Goal: Task Accomplishment & Management: Manage account settings

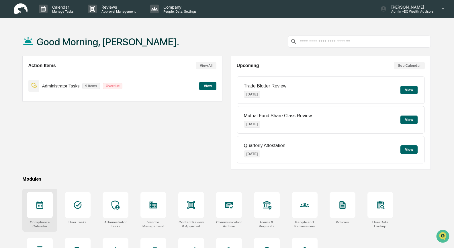
click at [34, 206] on div at bounding box center [40, 205] width 26 height 26
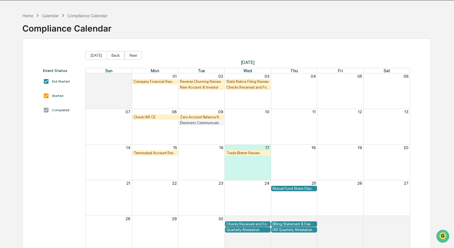
scroll to position [18, 0]
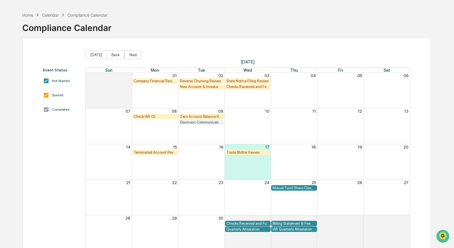
click at [151, 117] on div "Check IAR CE" at bounding box center [155, 116] width 43 height 4
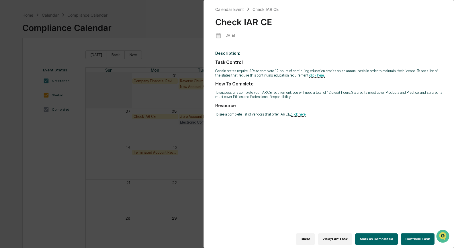
click at [409, 237] on button "Continue Task" at bounding box center [418, 238] width 34 height 11
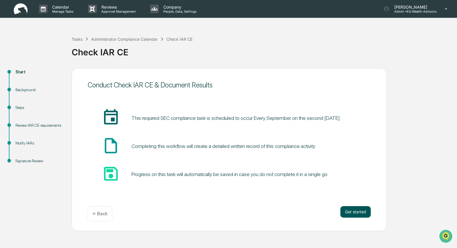
click at [361, 214] on button "Get started" at bounding box center [355, 211] width 30 height 11
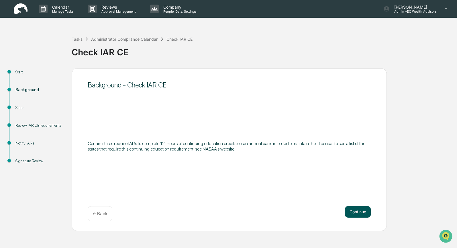
click at [359, 212] on button "Continue" at bounding box center [358, 211] width 26 height 11
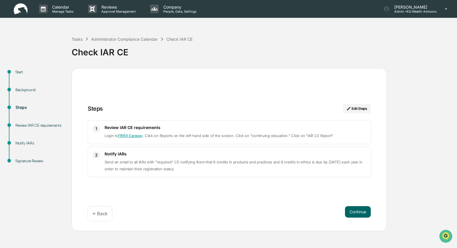
click at [359, 212] on button "Continue" at bounding box center [358, 211] width 26 height 11
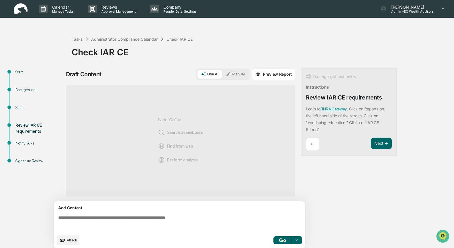
drag, startPoint x: 372, startPoint y: 50, endPoint x: 370, endPoint y: 48, distance: 3.0
click at [372, 49] on div "Check IAR CE" at bounding box center [261, 49] width 379 height 15
click at [115, 39] on div "Administrator Compliance Calendar" at bounding box center [124, 39] width 66 height 5
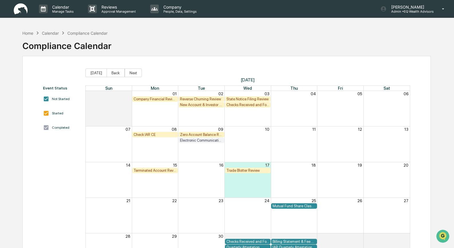
click at [238, 99] on div "State Notice Filing Review" at bounding box center [247, 99] width 43 height 4
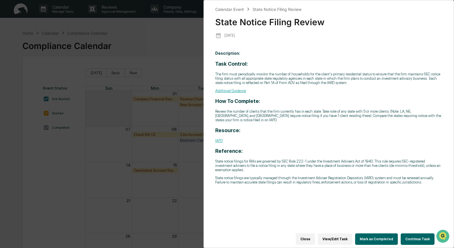
click at [409, 234] on button "Continue Task" at bounding box center [418, 238] width 34 height 11
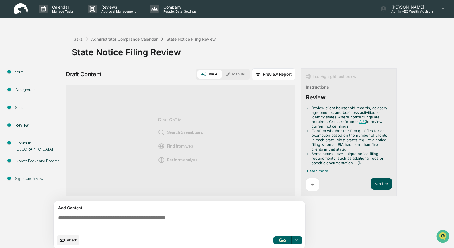
click at [377, 181] on button "Next ➔" at bounding box center [381, 184] width 21 height 12
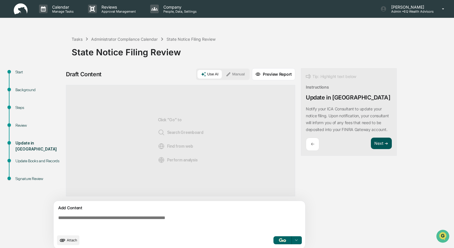
click at [379, 146] on button "Next ➔" at bounding box center [381, 144] width 21 height 12
click at [379, 149] on button "Next ➔" at bounding box center [381, 144] width 21 height 12
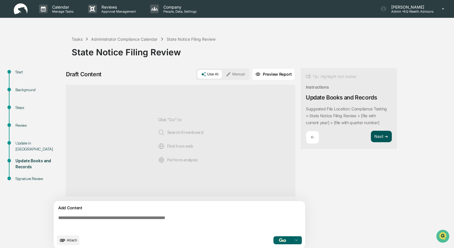
click at [379, 136] on button "Next ➔" at bounding box center [381, 137] width 21 height 12
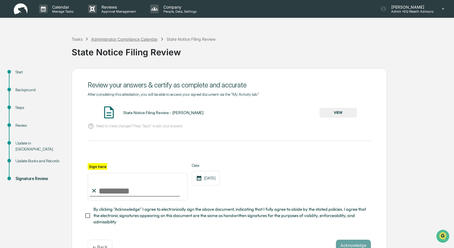
click at [99, 38] on div "Administrator Compliance Calendar" at bounding box center [124, 39] width 66 height 5
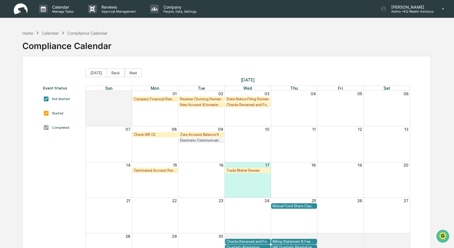
click at [250, 123] on div "Month View" at bounding box center [247, 108] width 46 height 35
click at [245, 98] on div "State Notice Filing Review" at bounding box center [247, 99] width 43 height 4
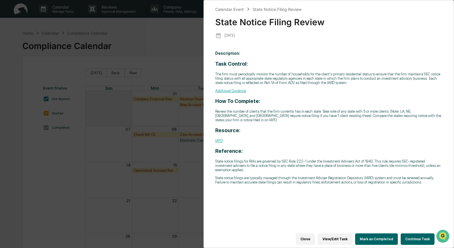
click at [417, 235] on button "Continue Task" at bounding box center [418, 238] width 34 height 11
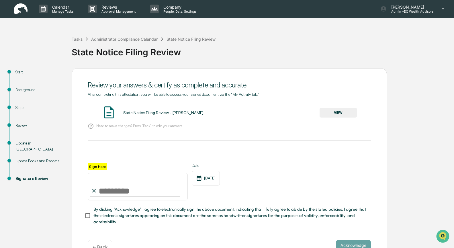
click at [109, 38] on div "Administrator Compliance Calendar" at bounding box center [124, 39] width 66 height 5
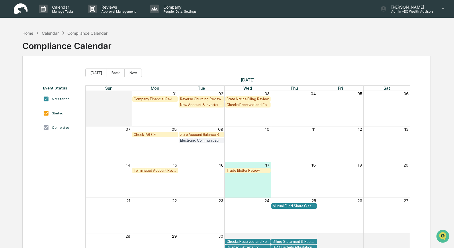
click at [47, 33] on div "Calendar" at bounding box center [50, 33] width 17 height 5
click at [26, 31] on div "Home" at bounding box center [27, 33] width 11 height 5
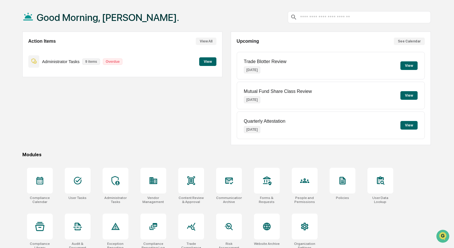
scroll to position [31, 0]
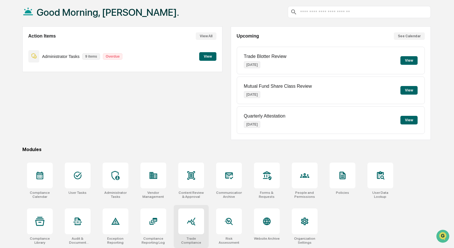
click at [194, 217] on icon at bounding box center [191, 221] width 9 height 9
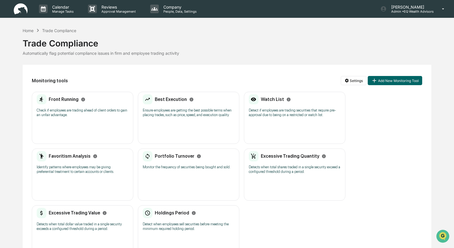
click at [99, 109] on p "Check if employees are trading ahead of client orders to gain an unfair advanta…" at bounding box center [83, 112] width 92 height 9
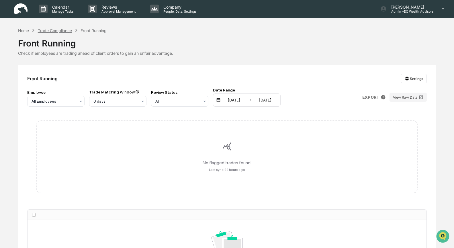
click at [54, 29] on div "Trade Compliance" at bounding box center [55, 30] width 34 height 5
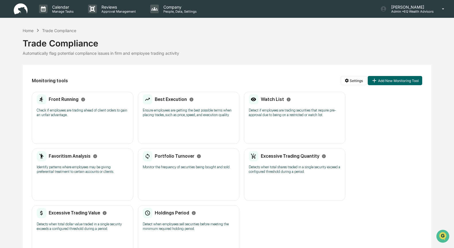
click at [154, 117] on p "Ensure employees are getting the best possible terms when placing trades, such …" at bounding box center [189, 112] width 92 height 9
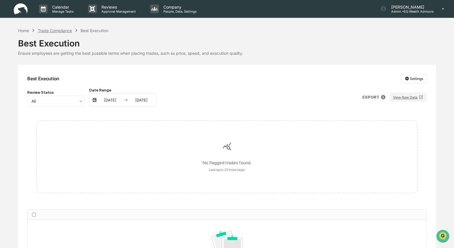
click at [55, 32] on div "Trade Compliance" at bounding box center [55, 30] width 34 height 5
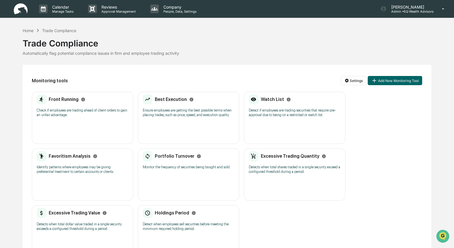
click at [275, 135] on div "Watch List Detect if employees are trading securities that require pre-approval…" at bounding box center [294, 118] width 101 height 52
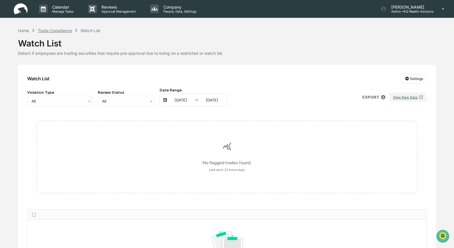
click at [58, 30] on div "Trade Compliance" at bounding box center [55, 30] width 34 height 5
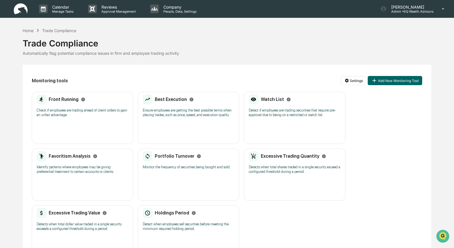
click at [70, 178] on div "Favoritism Analysis Identify patterns where employees may be giving preferentia…" at bounding box center [83, 164] width 92 height 27
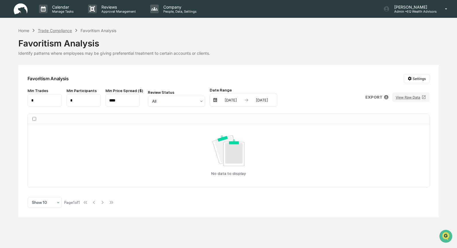
click at [61, 32] on div "Trade Compliance" at bounding box center [55, 30] width 34 height 5
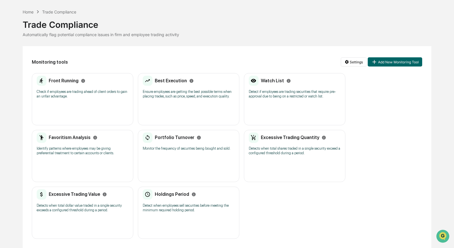
click at [195, 147] on p "Monitor the frequency of securities being bought and sold." at bounding box center [189, 148] width 92 height 5
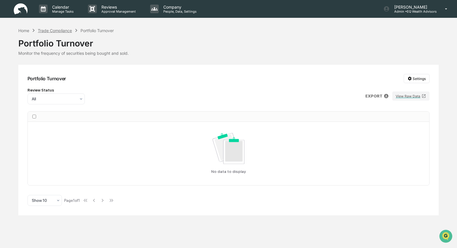
click at [55, 30] on div "Trade Compliance" at bounding box center [55, 30] width 34 height 5
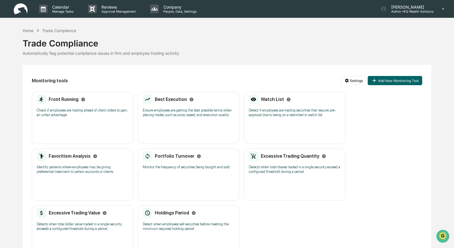
click at [283, 173] on p "Detects when total shares traded in a single security exceed a configured thres…" at bounding box center [295, 169] width 92 height 9
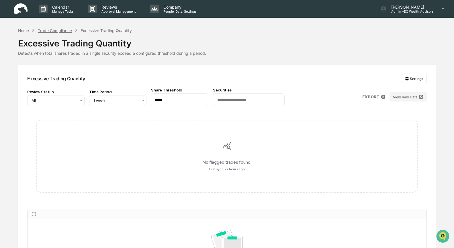
click at [49, 29] on div "Trade Compliance" at bounding box center [55, 30] width 34 height 5
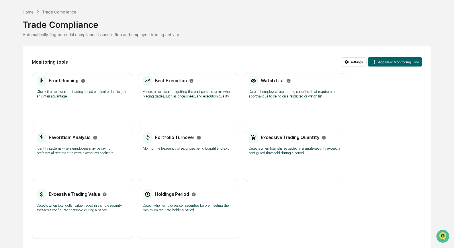
click at [107, 194] on div "Excessive Trading Value" at bounding box center [72, 194] width 70 height 10
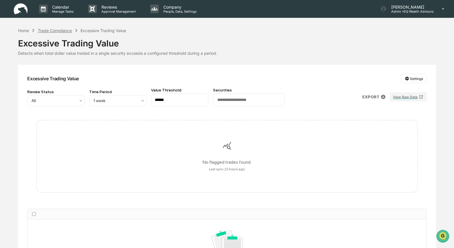
click at [49, 30] on div "Trade Compliance" at bounding box center [55, 30] width 34 height 5
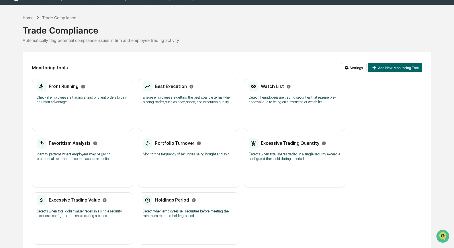
scroll to position [28, 0]
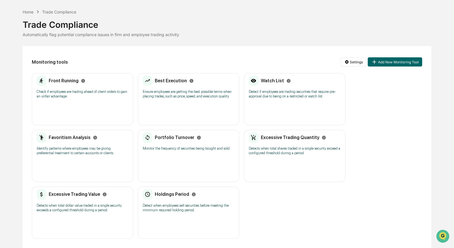
click at [172, 203] on p "Detect when employees sell securities before meeting the minimum required holdi…" at bounding box center [189, 207] width 92 height 9
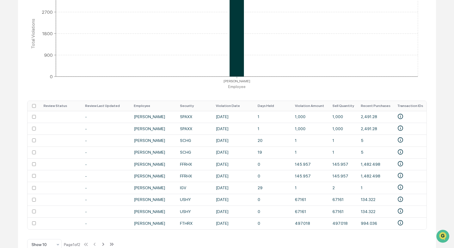
scroll to position [146, 0]
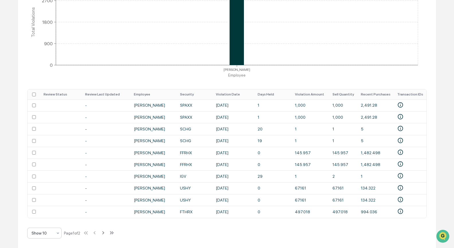
click at [56, 232] on icon at bounding box center [58, 233] width 5 height 5
click at [41, 208] on div "Show 50" at bounding box center [45, 206] width 34 height 11
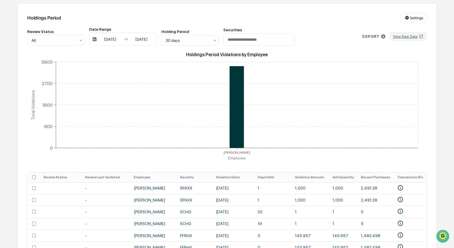
scroll to position [0, 0]
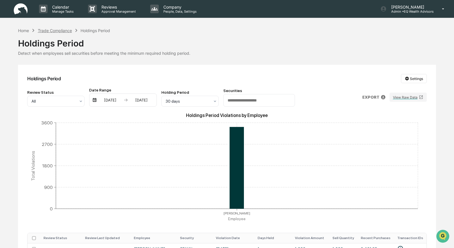
click at [55, 30] on div "Trade Compliance" at bounding box center [55, 30] width 34 height 5
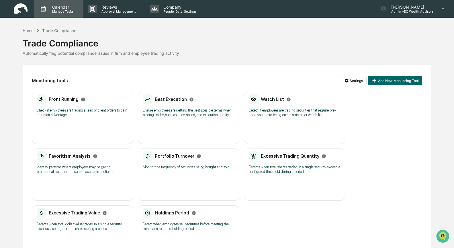
click at [62, 9] on p "Calendar" at bounding box center [62, 7] width 29 height 5
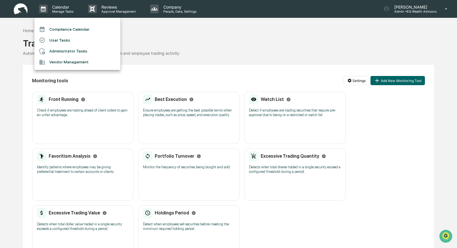
click at [72, 31] on li "Compliance Calendar" at bounding box center [77, 29] width 86 height 11
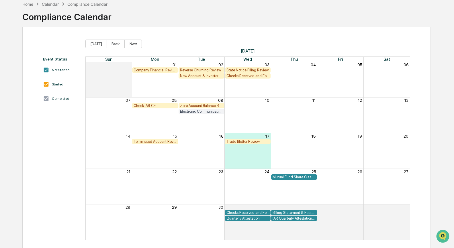
scroll to position [28, 0]
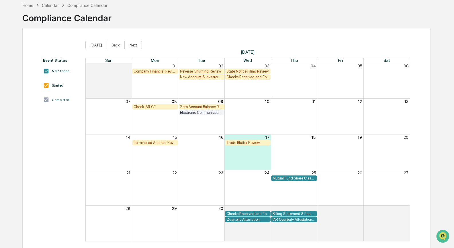
click at [234, 142] on div "Trade Blotter Review" at bounding box center [247, 142] width 43 height 4
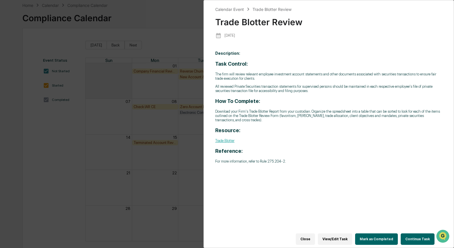
click at [424, 235] on button "Continue Task" at bounding box center [418, 238] width 34 height 11
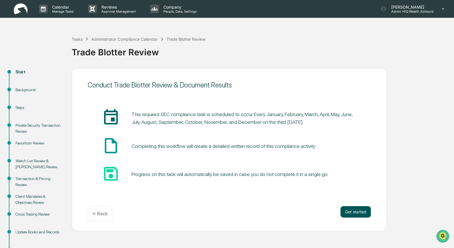
click at [354, 213] on button "Get started" at bounding box center [355, 211] width 30 height 11
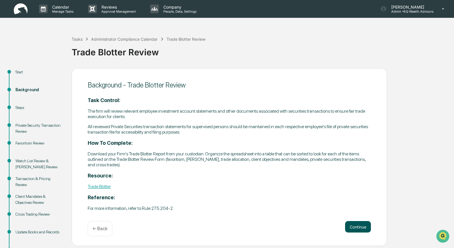
click at [361, 229] on button "Continue" at bounding box center [358, 226] width 26 height 11
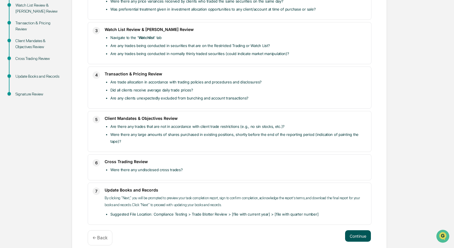
click at [358, 231] on button "Continue" at bounding box center [358, 235] width 26 height 11
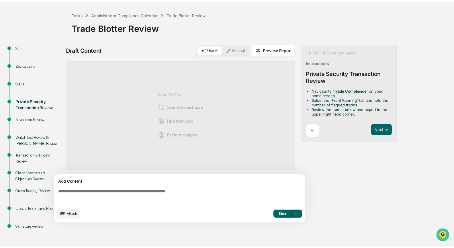
scroll to position [22, 0]
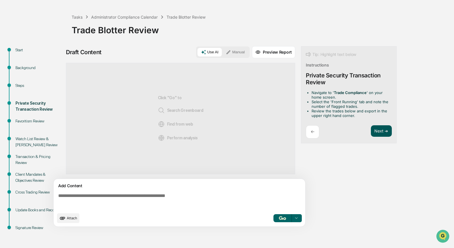
click at [385, 132] on button "Next ➔" at bounding box center [381, 131] width 21 height 12
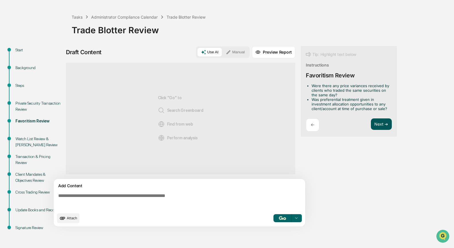
click at [379, 124] on button "Next ➔" at bounding box center [381, 124] width 21 height 12
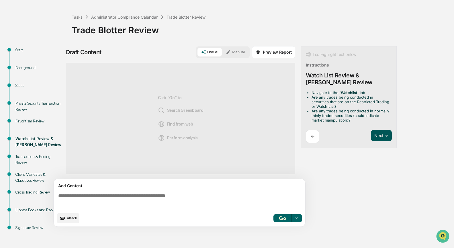
click at [379, 132] on button "Next ➔" at bounding box center [381, 136] width 21 height 12
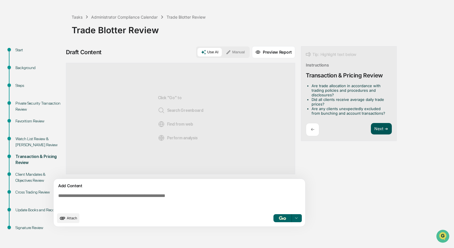
click at [379, 130] on button "Next ➔" at bounding box center [381, 129] width 21 height 12
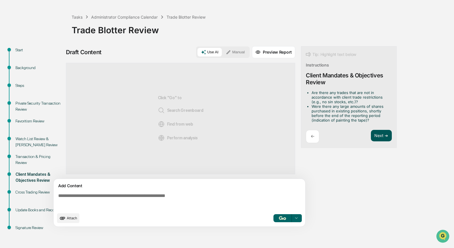
click at [379, 135] on button "Next ➔" at bounding box center [381, 136] width 21 height 12
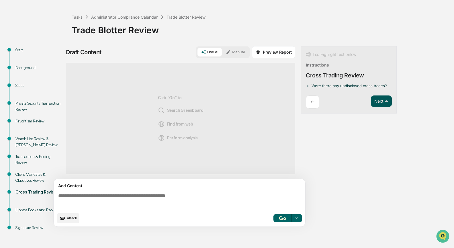
click at [385, 103] on button "Next ➔" at bounding box center [381, 101] width 21 height 12
click at [383, 102] on button "Next ➔" at bounding box center [381, 101] width 21 height 12
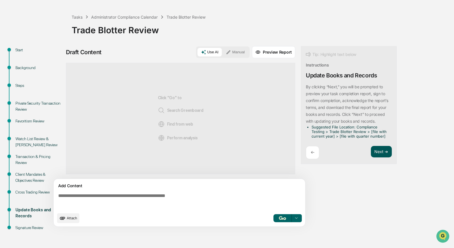
click at [381, 150] on button "Next ➔" at bounding box center [381, 152] width 21 height 12
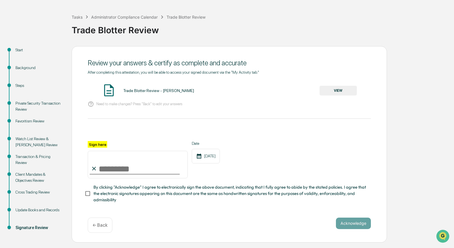
click at [346, 91] on button "VIEW" at bounding box center [337, 91] width 37 height 10
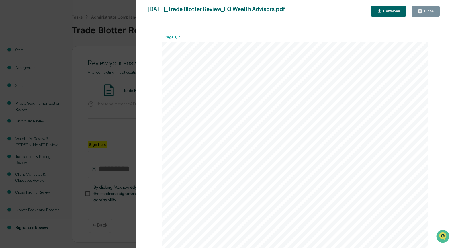
click at [429, 11] on div "Close" at bounding box center [428, 11] width 11 height 4
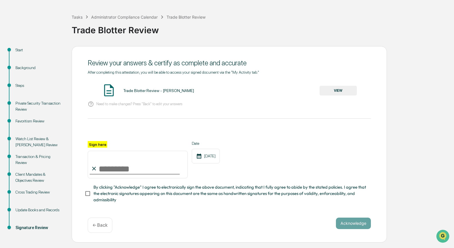
click at [102, 168] on input "Sign here" at bounding box center [138, 165] width 100 height 28
type input "**********"
click at [353, 223] on button "Acknowledge" at bounding box center [353, 222] width 35 height 11
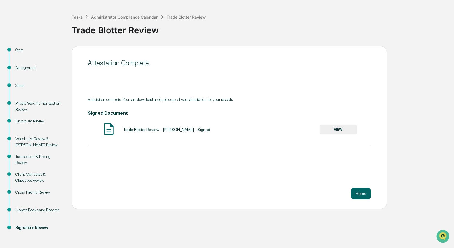
click at [337, 130] on button "VIEW" at bounding box center [337, 130] width 37 height 10
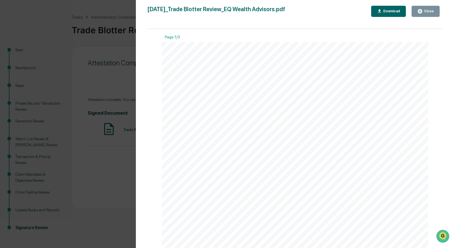
click at [397, 11] on div "Download" at bounding box center [391, 11] width 18 height 4
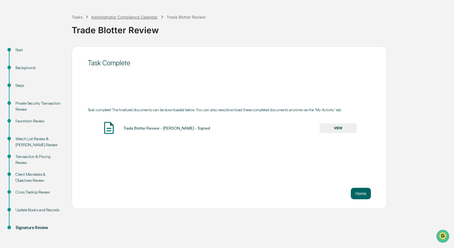
click at [125, 18] on div "Administrator Compliance Calendar" at bounding box center [124, 17] width 66 height 5
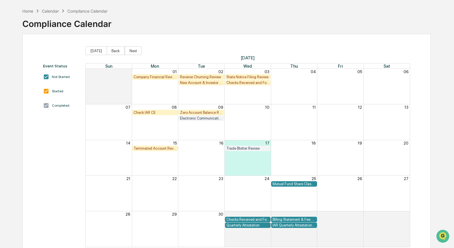
click at [201, 119] on div "Electronic Communication Review" at bounding box center [201, 118] width 43 height 4
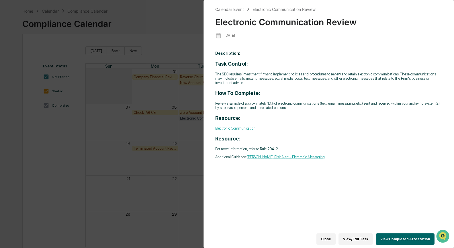
click at [413, 236] on button "View Completed Attestation" at bounding box center [405, 238] width 59 height 11
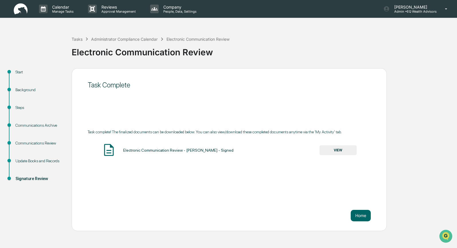
click at [339, 152] on button "VIEW" at bounding box center [337, 150] width 37 height 10
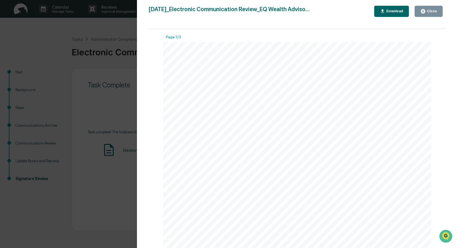
click at [390, 13] on div "Download" at bounding box center [391, 11] width 23 height 5
click at [431, 9] on div "Close" at bounding box center [431, 11] width 11 height 4
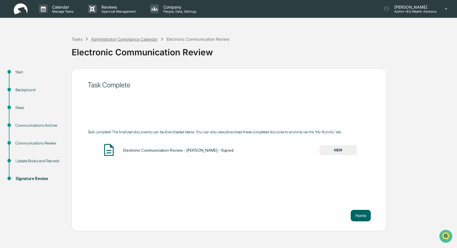
click at [111, 40] on div "Administrator Compliance Calendar" at bounding box center [124, 39] width 66 height 5
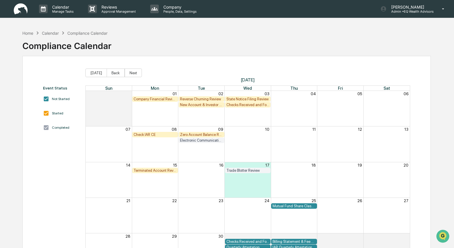
click at [200, 123] on div "Month View" at bounding box center [201, 108] width 46 height 35
click at [192, 104] on div "New Account & Investor Profile Review" at bounding box center [201, 105] width 43 height 4
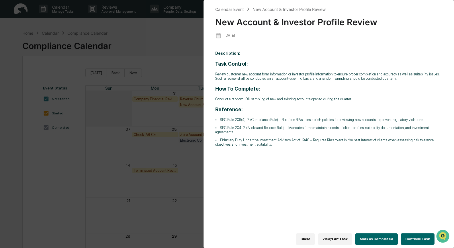
click at [418, 234] on button "Continue Task" at bounding box center [418, 238] width 34 height 11
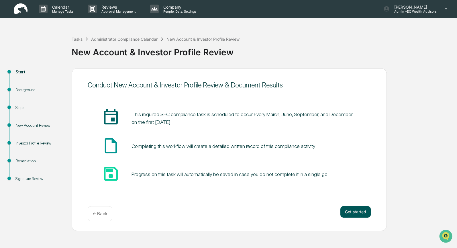
click at [362, 209] on button "Get started" at bounding box center [355, 211] width 30 height 11
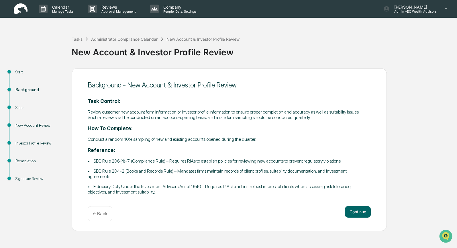
click at [360, 211] on button "Continue" at bounding box center [358, 211] width 26 height 11
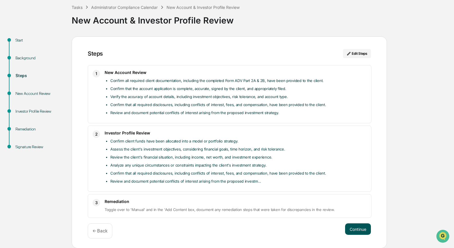
click at [356, 227] on button "Continue" at bounding box center [358, 228] width 26 height 11
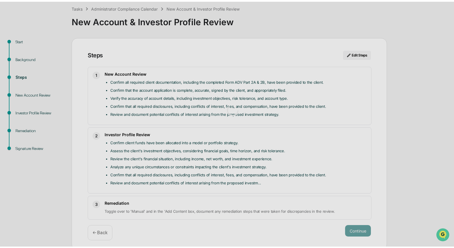
scroll to position [4, 0]
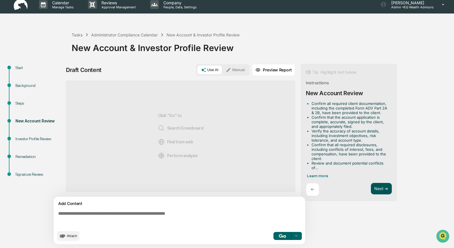
click at [381, 187] on button "Next ➔" at bounding box center [381, 189] width 21 height 12
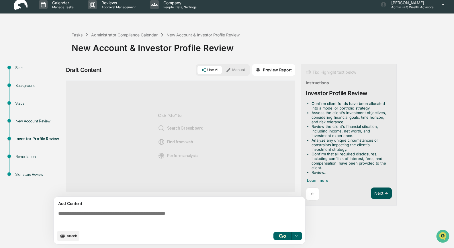
click at [380, 193] on button "Next ➔" at bounding box center [381, 193] width 21 height 12
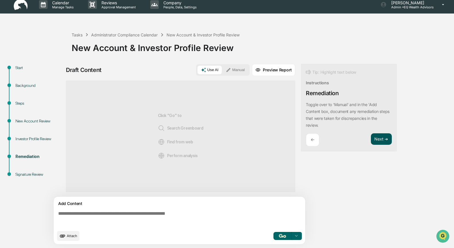
click at [375, 139] on button "Next ➔" at bounding box center [381, 139] width 21 height 12
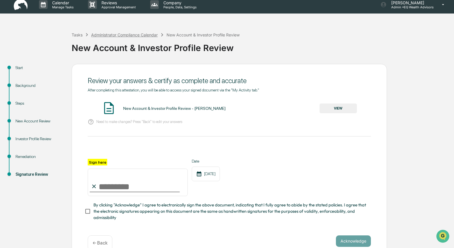
click at [119, 32] on div "Administrator Compliance Calendar" at bounding box center [124, 34] width 66 height 5
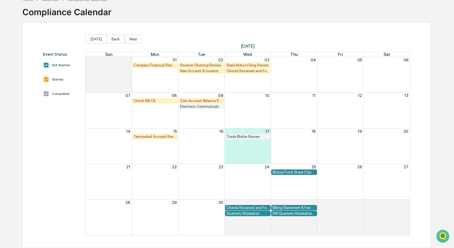
scroll to position [33, 0]
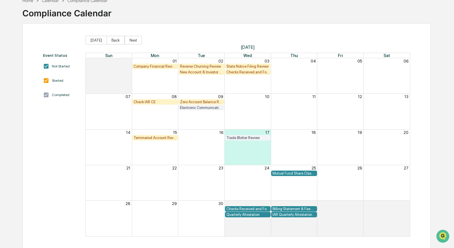
click at [150, 101] on div "Check IAR CE" at bounding box center [155, 102] width 43 height 4
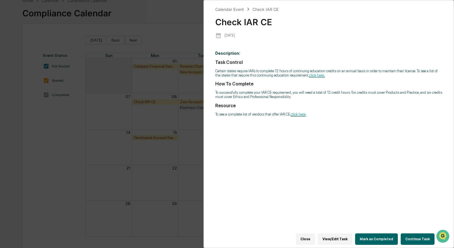
click at [410, 235] on button "Continue Task" at bounding box center [418, 238] width 34 height 11
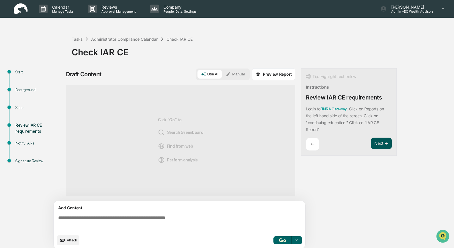
click at [383, 144] on button "Next ➔" at bounding box center [381, 144] width 21 height 12
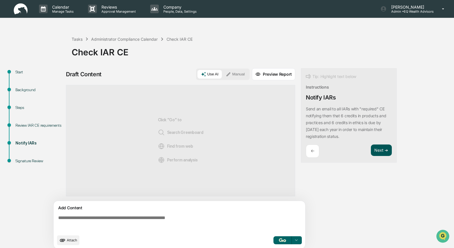
click at [382, 147] on button "Next ➔" at bounding box center [381, 150] width 21 height 12
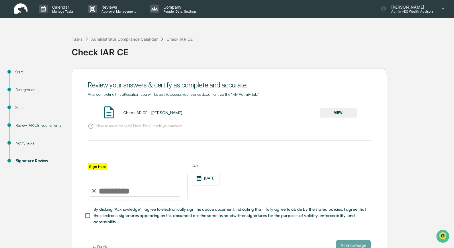
click at [330, 111] on button "VIEW" at bounding box center [337, 113] width 37 height 10
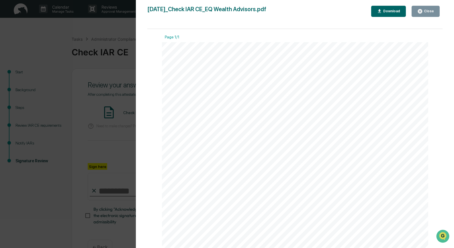
click at [424, 11] on div "Close" at bounding box center [428, 11] width 11 height 4
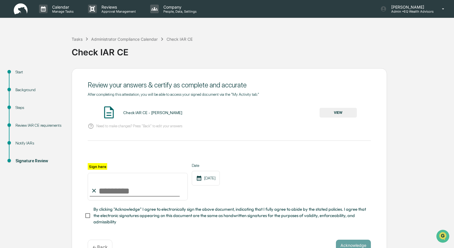
click at [107, 186] on input "Sign here" at bounding box center [138, 187] width 100 height 28
type input "**********"
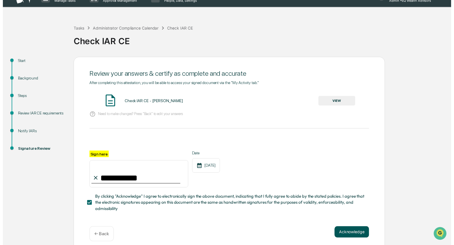
scroll to position [11, 0]
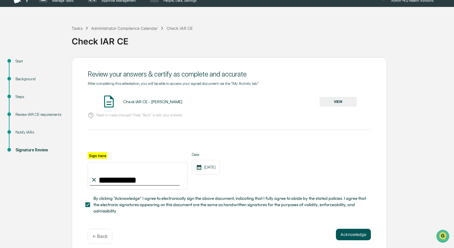
click at [342, 231] on button "Acknowledge" at bounding box center [353, 234] width 35 height 11
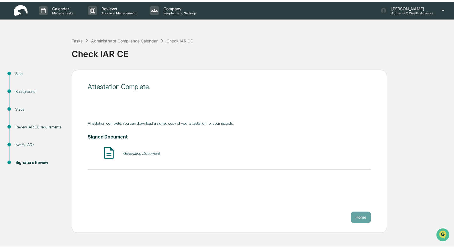
scroll to position [0, 0]
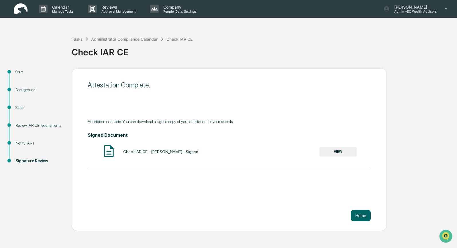
click at [344, 154] on button "VIEW" at bounding box center [337, 152] width 37 height 10
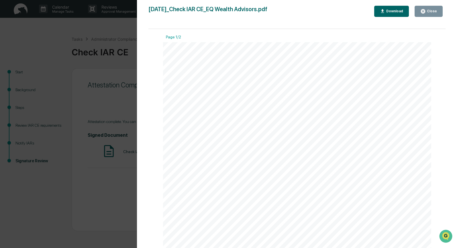
click at [395, 11] on div "Download" at bounding box center [394, 11] width 18 height 4
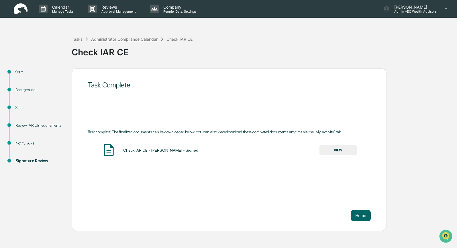
click at [105, 39] on div "Administrator Compliance Calendar" at bounding box center [124, 39] width 66 height 5
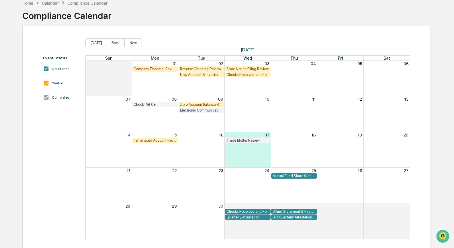
scroll to position [30, 0]
click at [156, 140] on div "Terminated Account Review" at bounding box center [155, 140] width 43 height 4
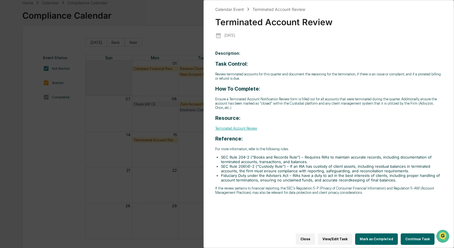
click at [407, 234] on button "Continue Task" at bounding box center [418, 238] width 34 height 11
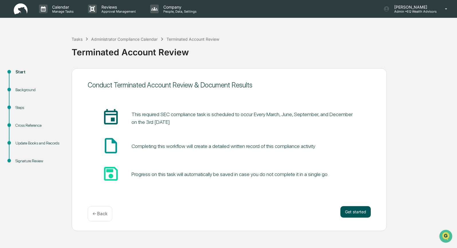
click at [361, 211] on button "Get started" at bounding box center [355, 211] width 30 height 11
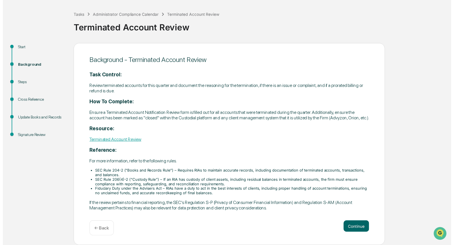
scroll to position [27, 0]
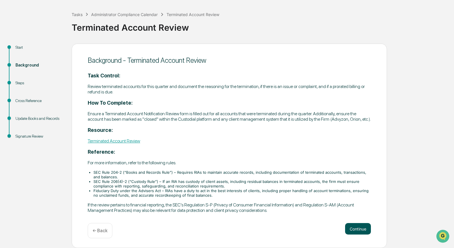
click at [360, 225] on button "Continue" at bounding box center [358, 228] width 26 height 11
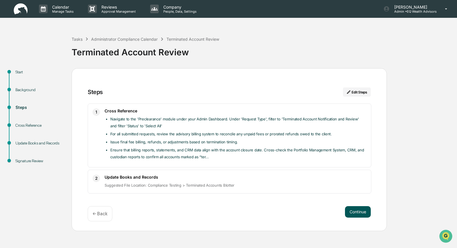
click at [362, 214] on button "Continue" at bounding box center [358, 211] width 26 height 11
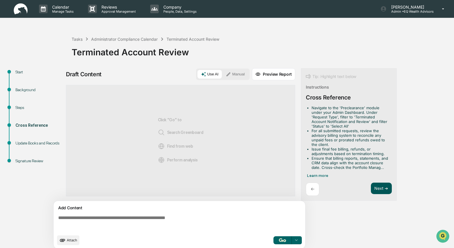
click at [385, 191] on button "Next ➔" at bounding box center [381, 189] width 21 height 12
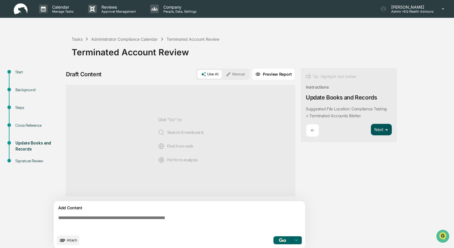
click at [382, 131] on button "Next ➔" at bounding box center [381, 130] width 21 height 12
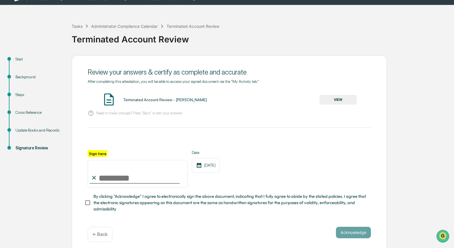
scroll to position [16, 0]
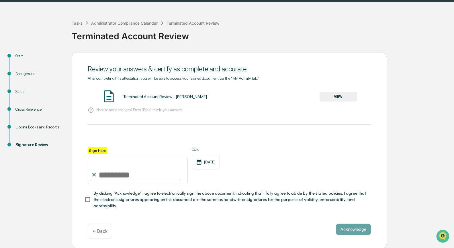
click at [122, 23] on div "Administrator Compliance Calendar" at bounding box center [124, 23] width 66 height 5
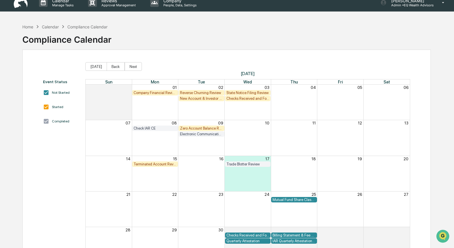
scroll to position [34, 0]
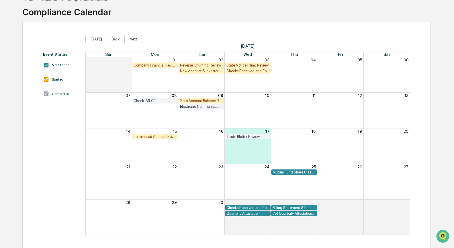
click at [370, 6] on div "Home Calendar Compliance Calendar Compliance Calendar" at bounding box center [226, 7] width 409 height 29
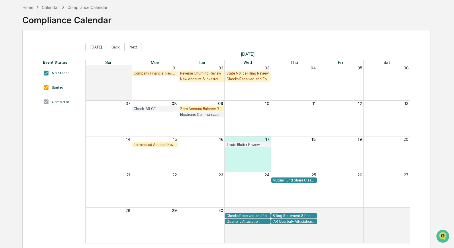
scroll to position [26, 0]
click at [114, 46] on button "Back" at bounding box center [116, 47] width 18 height 9
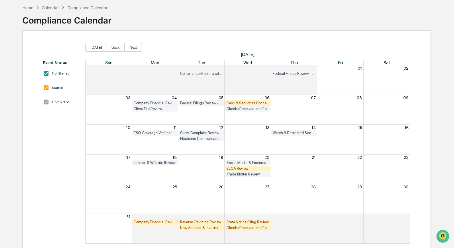
scroll to position [34, 0]
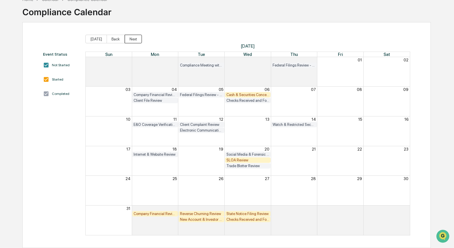
click at [134, 39] on button "Next" at bounding box center [133, 39] width 17 height 9
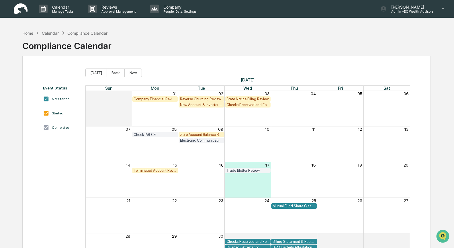
click at [52, 33] on div "Calendar" at bounding box center [50, 33] width 17 height 5
click at [28, 35] on div "Home" at bounding box center [27, 33] width 11 height 5
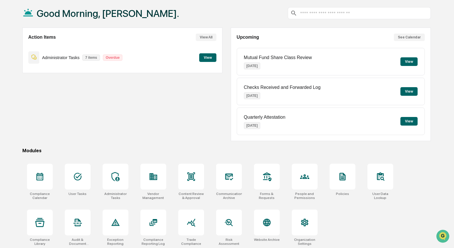
scroll to position [31, 0]
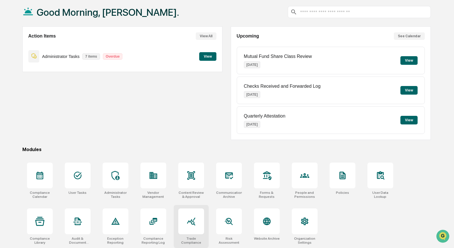
click at [188, 219] on icon at bounding box center [191, 221] width 9 height 9
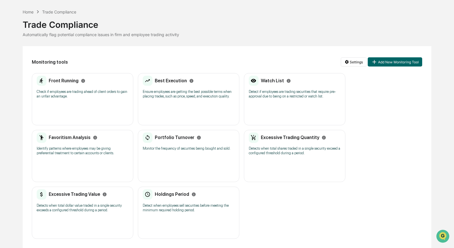
click at [186, 216] on div "Holdings Period Detect when employees sell securities before meeting the minimu…" at bounding box center [188, 213] width 101 height 52
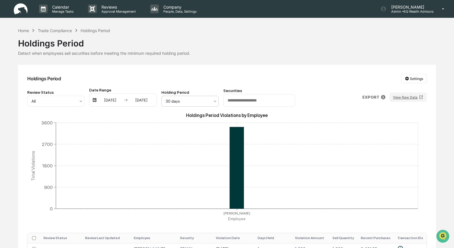
click at [214, 101] on icon at bounding box center [215, 101] width 2 height 1
click at [181, 115] on div "2 days" at bounding box center [190, 114] width 57 height 11
click at [213, 100] on icon at bounding box center [215, 101] width 5 height 5
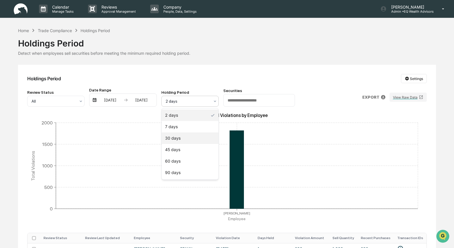
click at [181, 139] on div "30 days" at bounding box center [190, 137] width 57 height 11
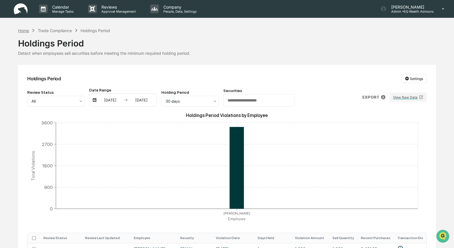
click at [23, 30] on div "Home" at bounding box center [23, 30] width 11 height 5
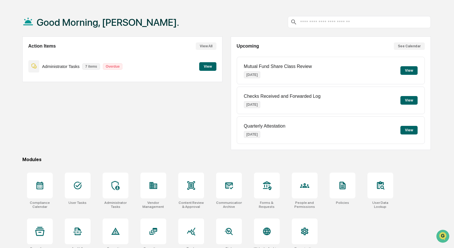
scroll to position [19, 0]
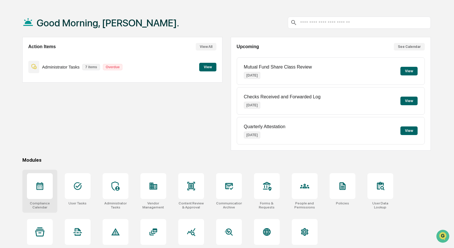
click at [42, 181] on icon at bounding box center [39, 185] width 9 height 9
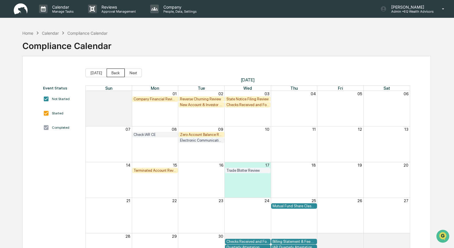
click at [117, 72] on button "Back" at bounding box center [116, 72] width 18 height 9
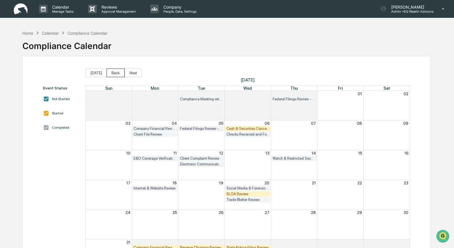
click at [117, 72] on button "Back" at bounding box center [116, 72] width 18 height 9
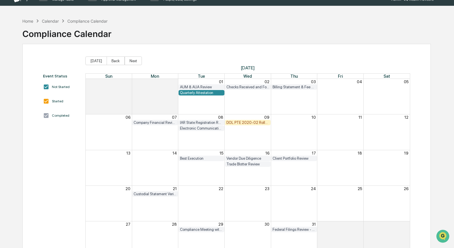
scroll to position [34, 0]
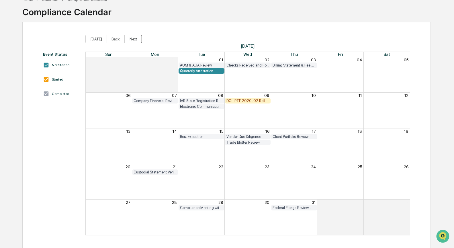
click at [131, 39] on button "Next" at bounding box center [133, 39] width 17 height 9
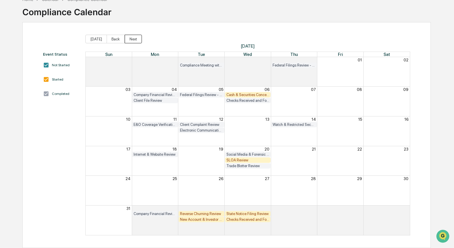
click at [131, 39] on button "Next" at bounding box center [133, 39] width 17 height 9
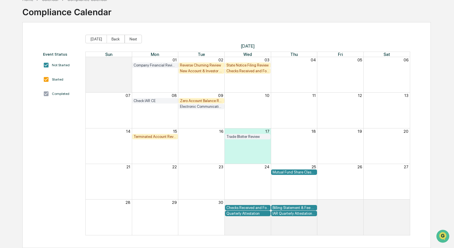
click at [249, 65] on div "State Notice Filing Review" at bounding box center [247, 65] width 43 height 4
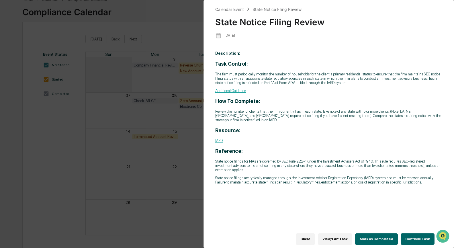
click at [417, 237] on button "Continue Task" at bounding box center [418, 238] width 34 height 11
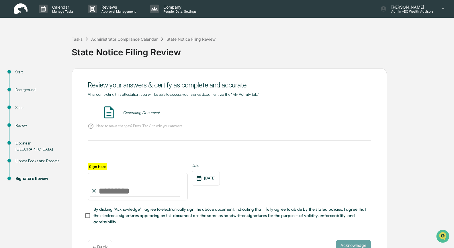
click at [104, 187] on input "Sign here" at bounding box center [138, 187] width 100 height 28
type input "**********"
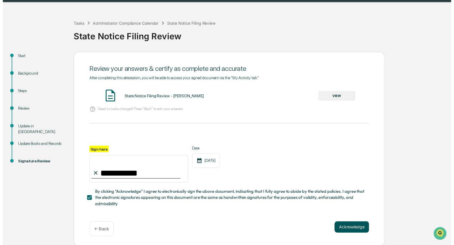
scroll to position [16, 0]
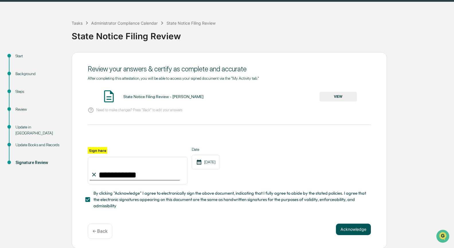
click at [361, 227] on button "Acknowledge" at bounding box center [353, 228] width 35 height 11
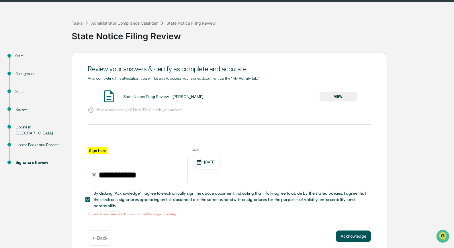
click at [355, 236] on button "Acknowledge" at bounding box center [353, 235] width 35 height 11
click at [340, 95] on button "VIEW" at bounding box center [337, 97] width 37 height 10
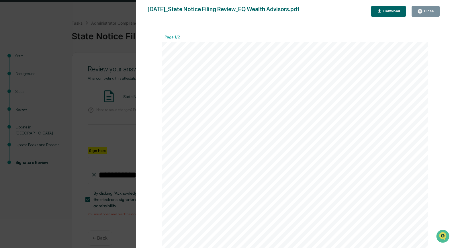
click at [417, 11] on icon "button" at bounding box center [419, 11] width 5 height 5
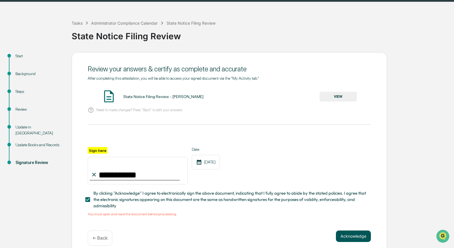
click at [348, 236] on button "Acknowledge" at bounding box center [353, 235] width 35 height 11
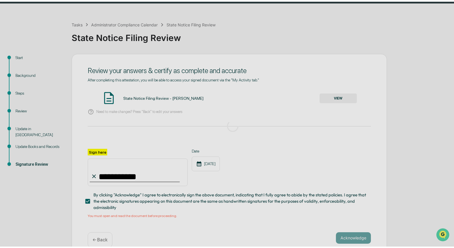
scroll to position [0, 0]
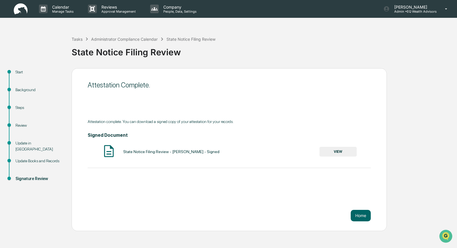
click at [342, 150] on button "VIEW" at bounding box center [337, 152] width 37 height 10
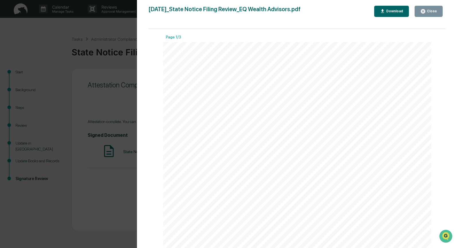
click at [394, 9] on div "Download" at bounding box center [394, 11] width 18 height 4
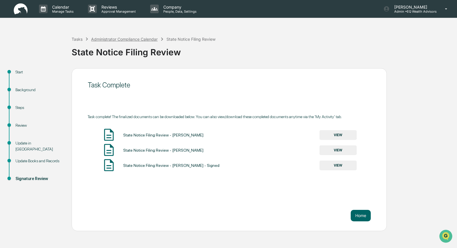
click at [110, 40] on div "Administrator Compliance Calendar" at bounding box center [124, 39] width 66 height 5
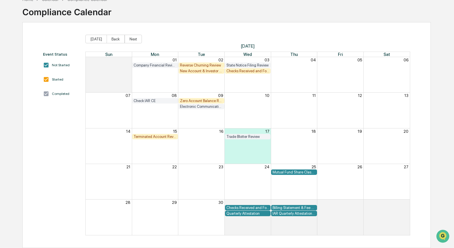
scroll to position [33, 0]
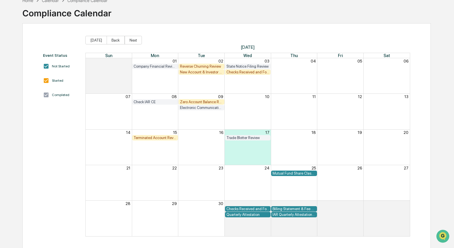
click at [240, 71] on div "Checks Received and Forwarded Log" at bounding box center [247, 72] width 43 height 4
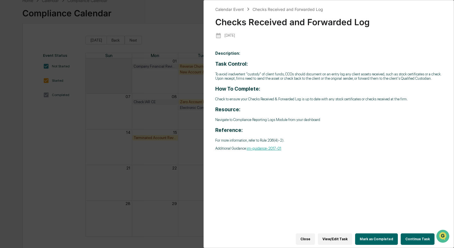
click at [413, 236] on button "Continue Task" at bounding box center [418, 238] width 34 height 11
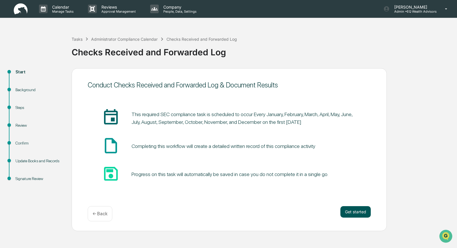
click at [346, 213] on button "Get started" at bounding box center [355, 211] width 30 height 11
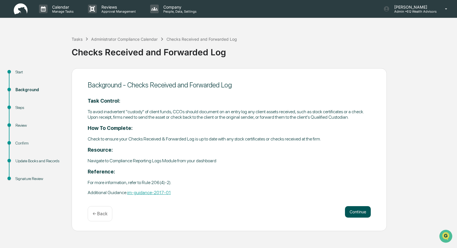
click at [358, 214] on button "Continue" at bounding box center [358, 211] width 26 height 11
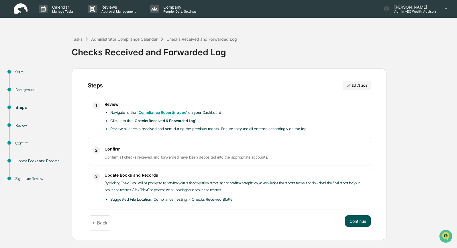
click at [358, 219] on button "Continue" at bounding box center [358, 220] width 26 height 11
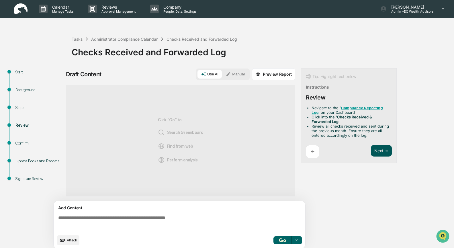
click at [382, 148] on button "Next ➔" at bounding box center [381, 151] width 21 height 12
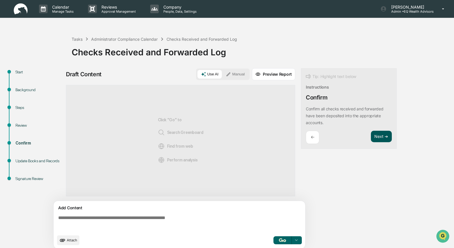
click at [381, 138] on button "Next ➔" at bounding box center [381, 137] width 21 height 12
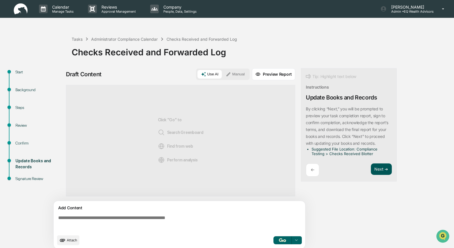
click at [379, 171] on button "Next ➔" at bounding box center [381, 169] width 21 height 12
click at [379, 169] on button "Next ➔" at bounding box center [381, 169] width 21 height 12
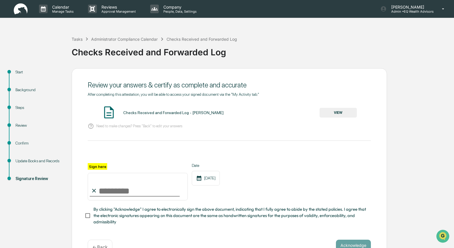
click at [336, 113] on button "VIEW" at bounding box center [337, 113] width 37 height 10
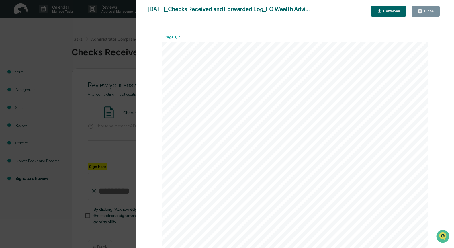
click at [421, 11] on icon "button" at bounding box center [420, 11] width 4 height 4
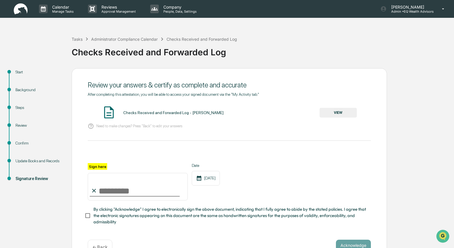
click at [111, 186] on input "Sign here" at bounding box center [138, 187] width 100 height 28
type input "**********"
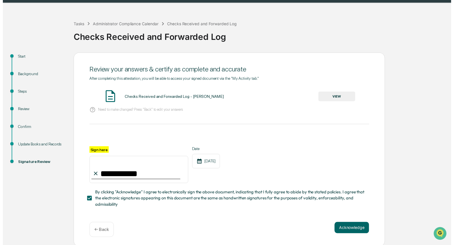
scroll to position [16, 0]
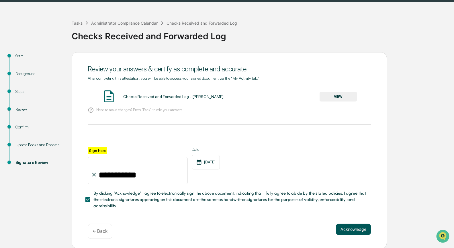
click at [346, 229] on button "Acknowledge" at bounding box center [353, 228] width 35 height 11
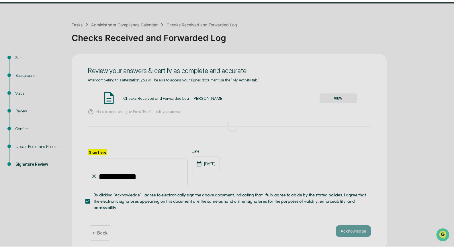
scroll to position [0, 0]
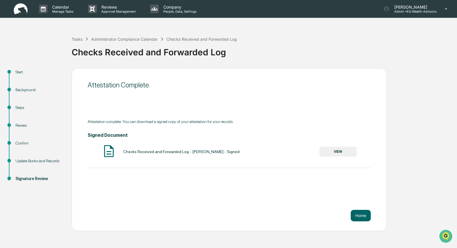
click at [345, 151] on button "VIEW" at bounding box center [337, 152] width 37 height 10
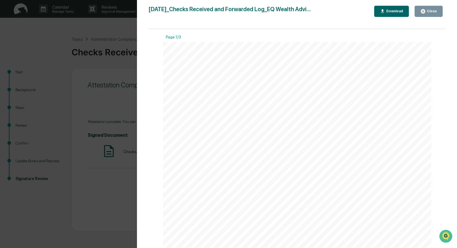
click at [382, 10] on icon "button" at bounding box center [382, 11] width 3 height 4
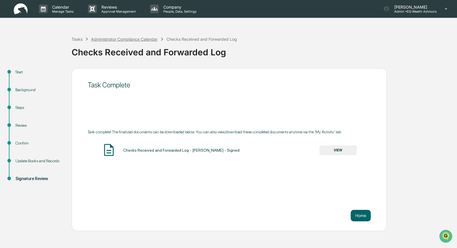
click at [130, 39] on div "Administrator Compliance Calendar" at bounding box center [124, 39] width 66 height 5
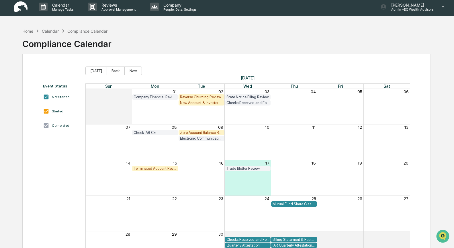
scroll to position [3, 0]
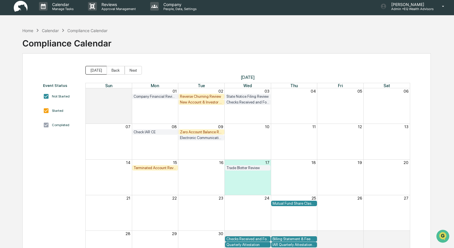
click at [99, 72] on button "Today" at bounding box center [95, 70] width 21 height 9
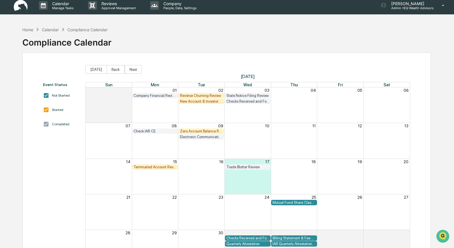
scroll to position [4, 0]
click at [114, 69] on button "Back" at bounding box center [116, 69] width 18 height 9
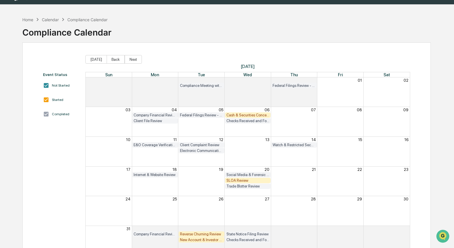
scroll to position [14, 0]
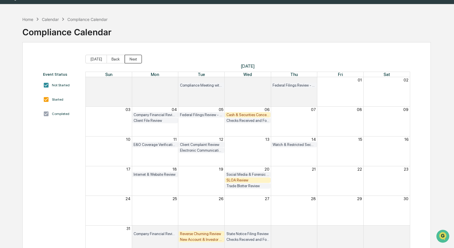
click at [132, 59] on button "Next" at bounding box center [133, 59] width 17 height 9
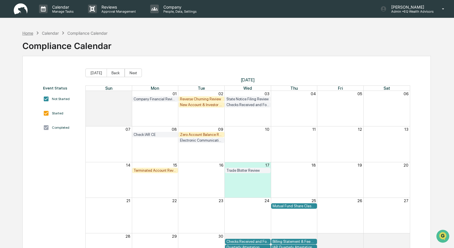
click at [30, 34] on div "Home" at bounding box center [27, 33] width 11 height 5
